Goal: Task Accomplishment & Management: Manage account settings

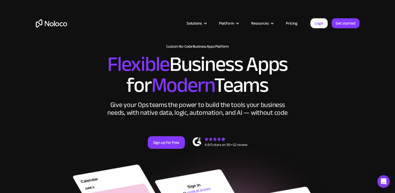
click at [318, 31] on div "Solutions Use Cases Business Types Project Management Keep track of customers, …" at bounding box center [198, 28] width 334 height 31
click at [317, 28] on div "Solutions Use Cases Business Types Project Management Keep track of customers, …" at bounding box center [198, 28] width 334 height 31
click at [318, 23] on link "Login" at bounding box center [319, 23] width 17 height 10
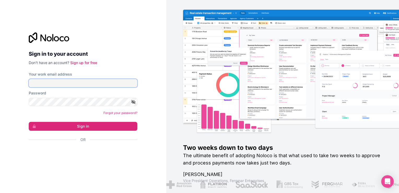
click at [88, 85] on input "Your work email address" at bounding box center [83, 83] width 109 height 8
type input "ams@boringgroup.net"
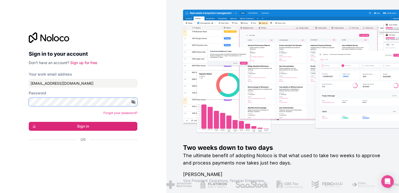
click at [29, 122] on button "Sign in" at bounding box center [83, 126] width 109 height 9
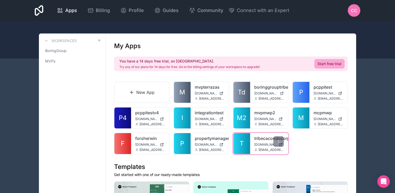
click at [249, 143] on link "T" at bounding box center [242, 143] width 17 height 21
